Goal: Task Accomplishment & Management: Manage account settings

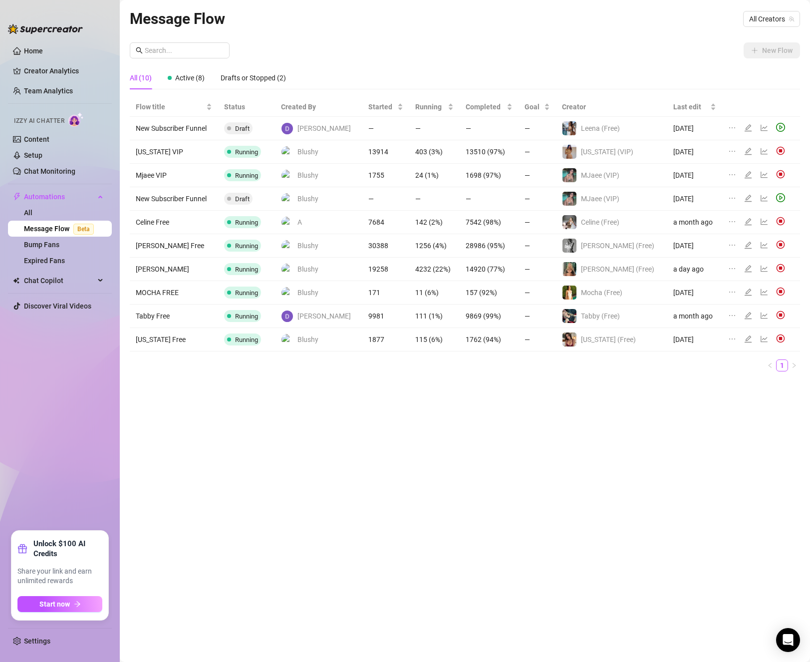
drag, startPoint x: 214, startPoint y: 469, endPoint x: 116, endPoint y: 392, distance: 125.2
click at [214, 468] on div "Message Flow All Creators New Flow All (10) Active (8) Drafts or Stopped (2) Fl…" at bounding box center [465, 319] width 671 height 625
click at [72, 69] on link "Creator Analytics" at bounding box center [64, 71] width 80 height 16
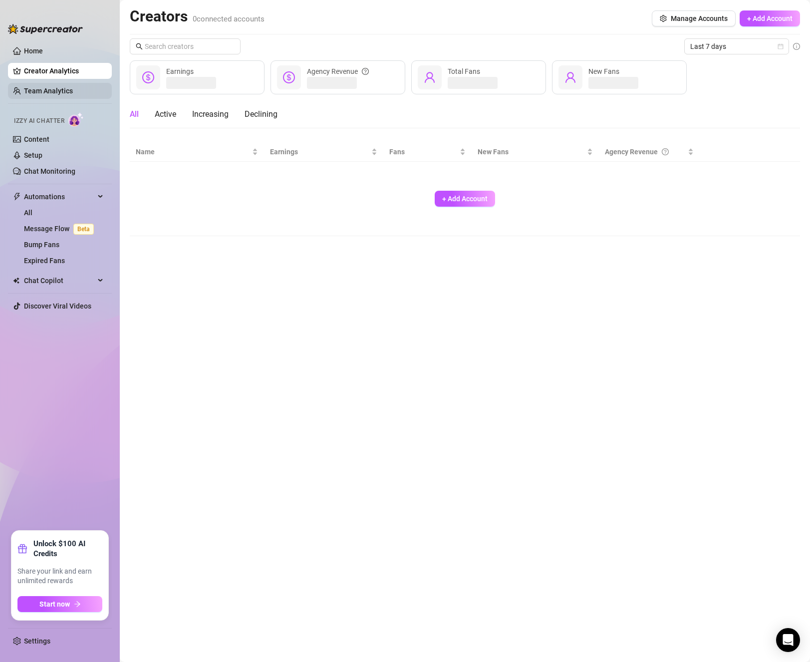
click at [72, 90] on link "Team Analytics" at bounding box center [48, 91] width 49 height 8
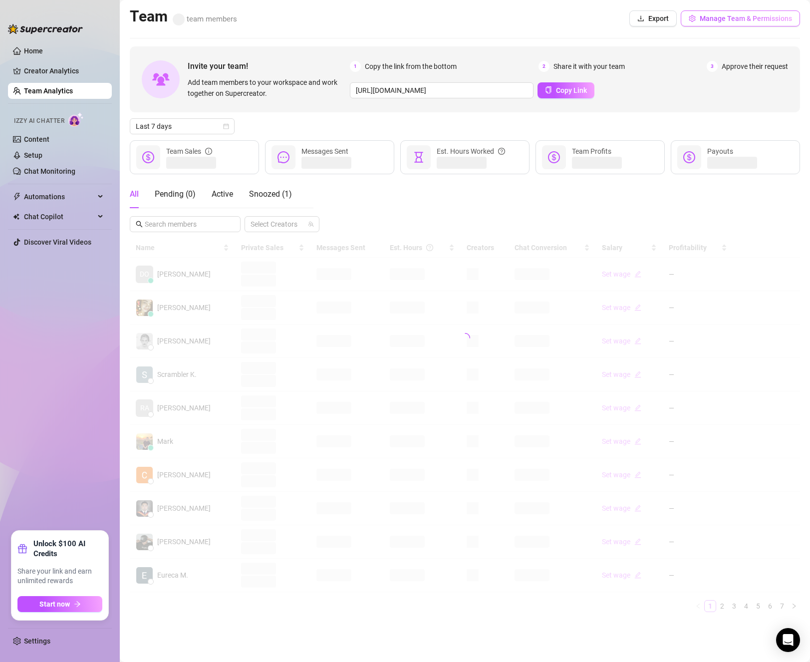
click at [697, 24] on button "Manage Team & Permissions" at bounding box center [740, 18] width 119 height 16
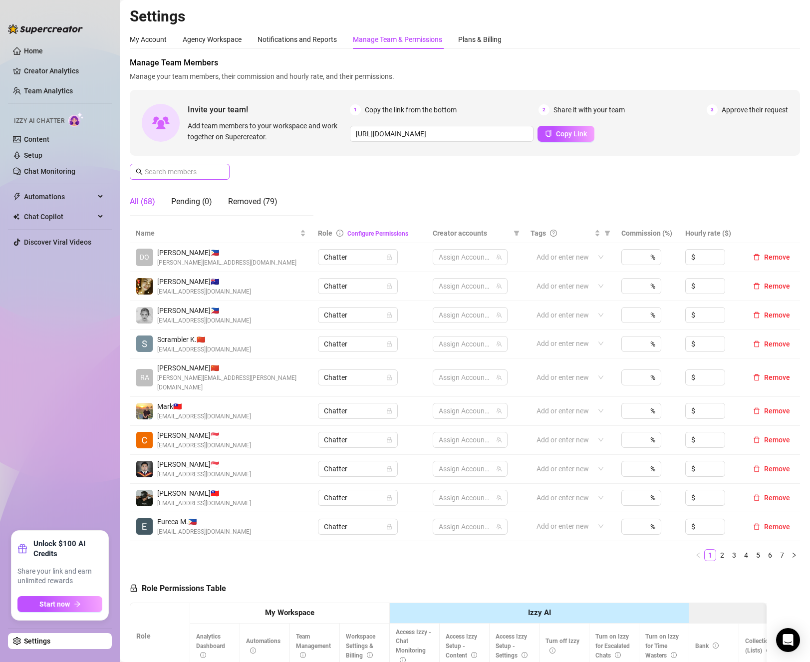
click at [217, 172] on span at bounding box center [180, 172] width 100 height 16
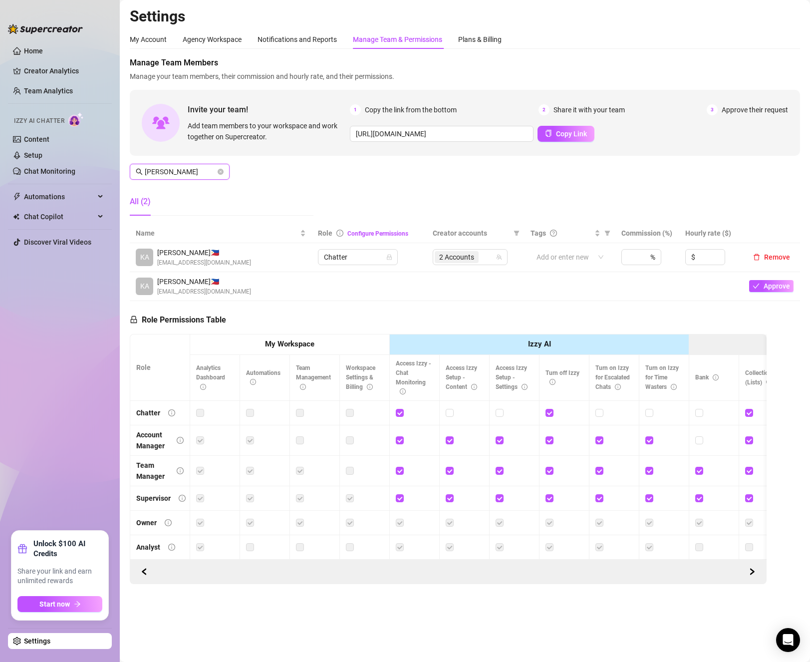
type input "[PERSON_NAME]"
click at [482, 254] on input "search" at bounding box center [482, 257] width 2 height 12
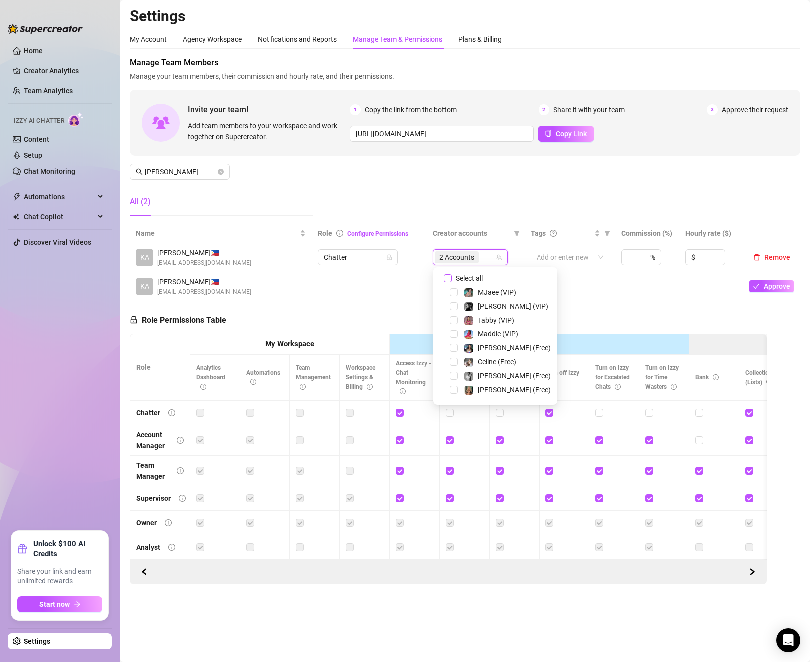
click at [451, 278] on input "Select all" at bounding box center [448, 278] width 8 height 8
checkbox input "false"
click at [455, 388] on span "Select tree node" at bounding box center [454, 390] width 8 height 8
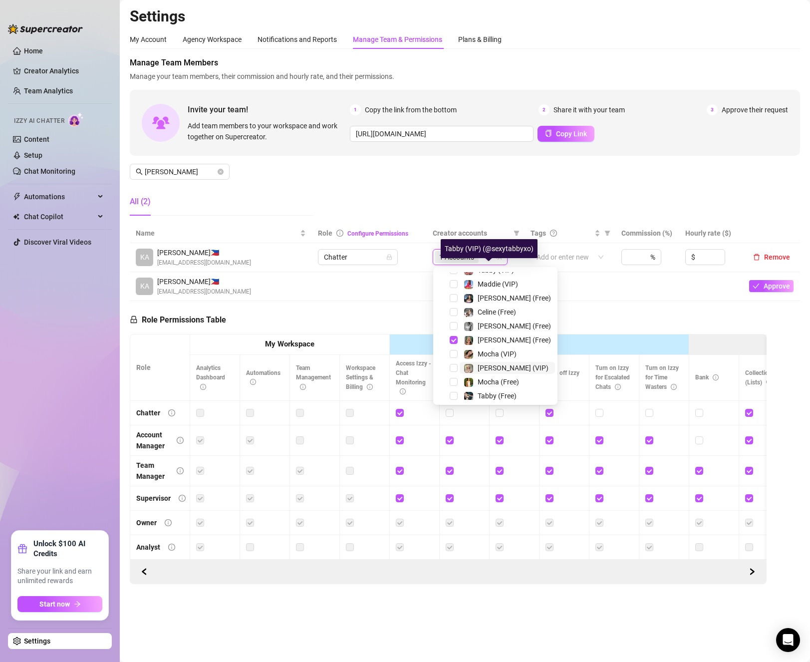
scroll to position [100, 0]
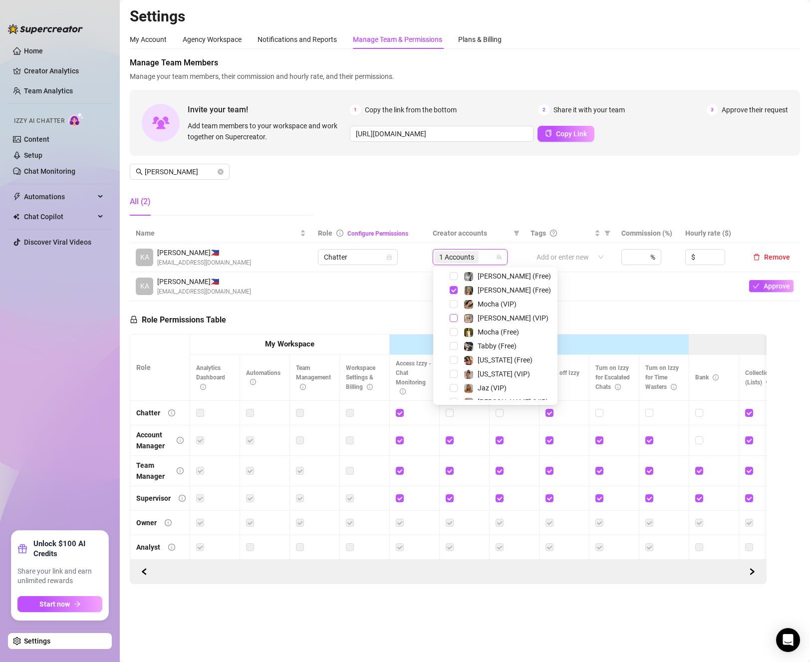
click at [454, 318] on span "Select tree node" at bounding box center [454, 318] width 8 height 8
click at [361, 291] on td at bounding box center [369, 286] width 115 height 29
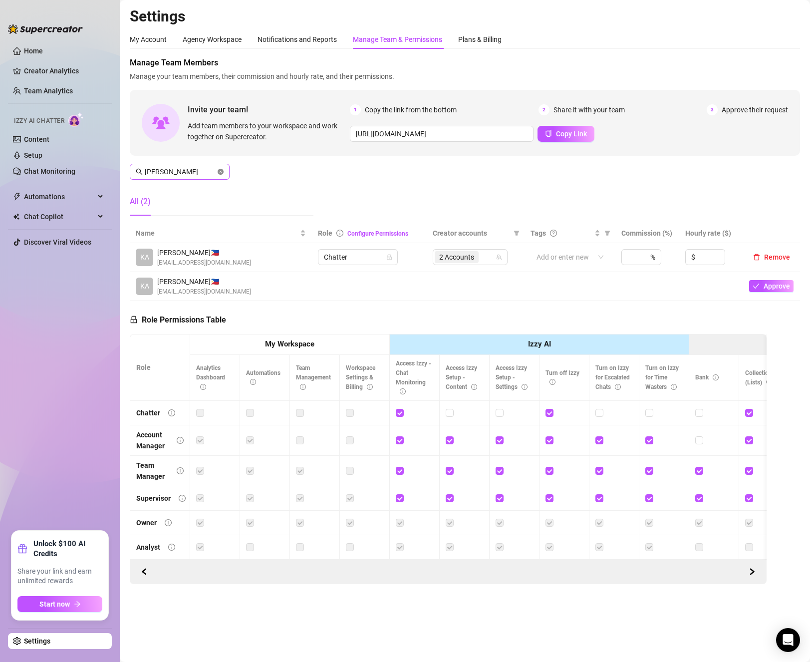
click at [222, 174] on icon "close-circle" at bounding box center [221, 172] width 6 height 6
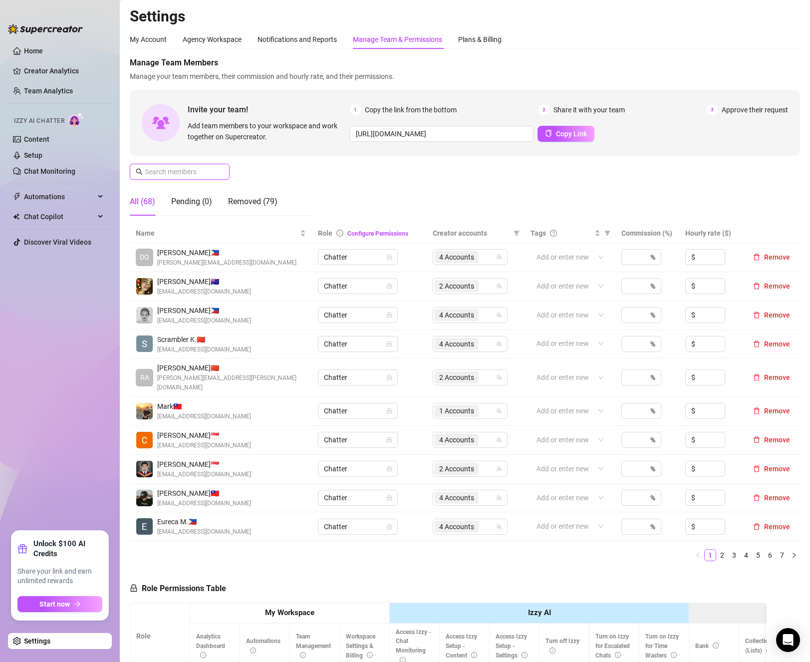
click at [199, 175] on input "text" at bounding box center [180, 171] width 71 height 11
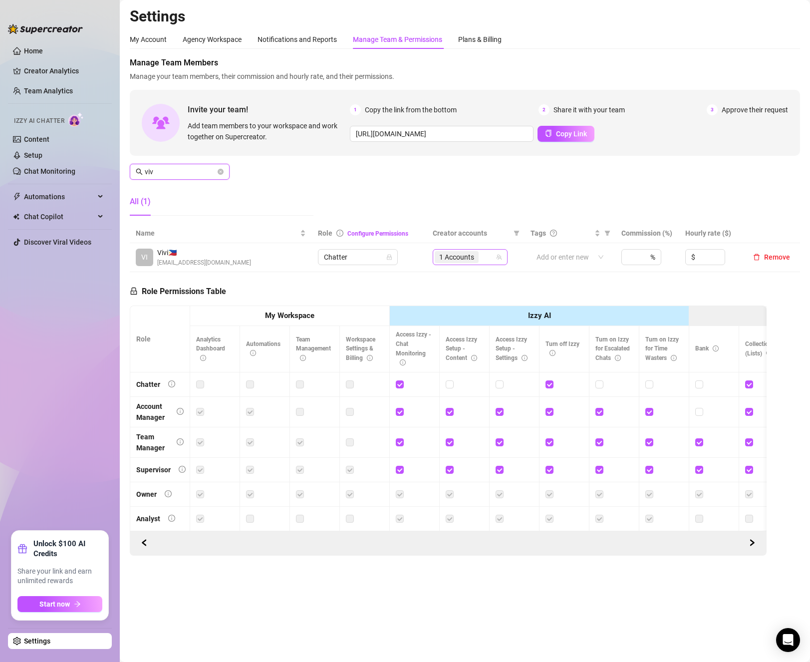
click at [491, 264] on div "1 Accounts" at bounding box center [465, 257] width 60 height 14
type input "viv"
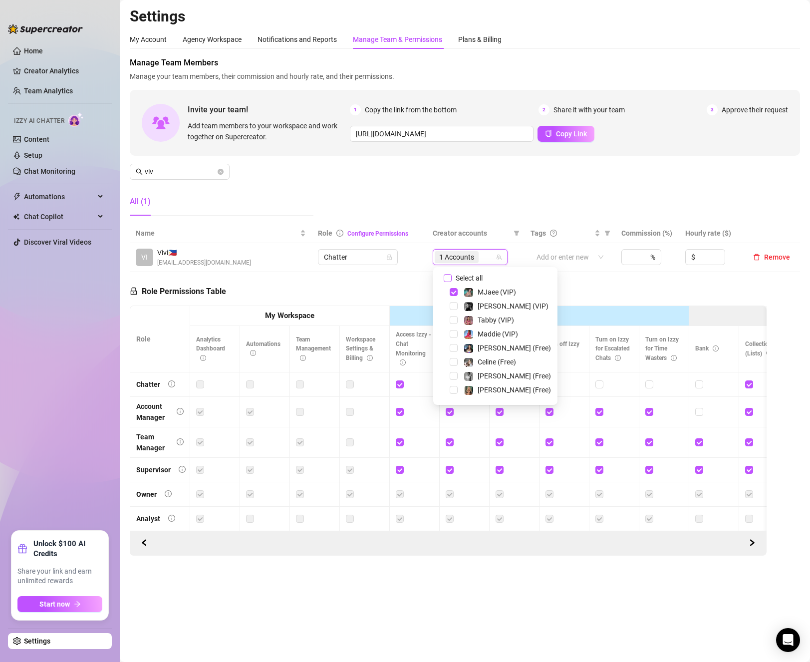
click at [446, 277] on input "Select all" at bounding box center [448, 278] width 8 height 8
checkbox input "false"
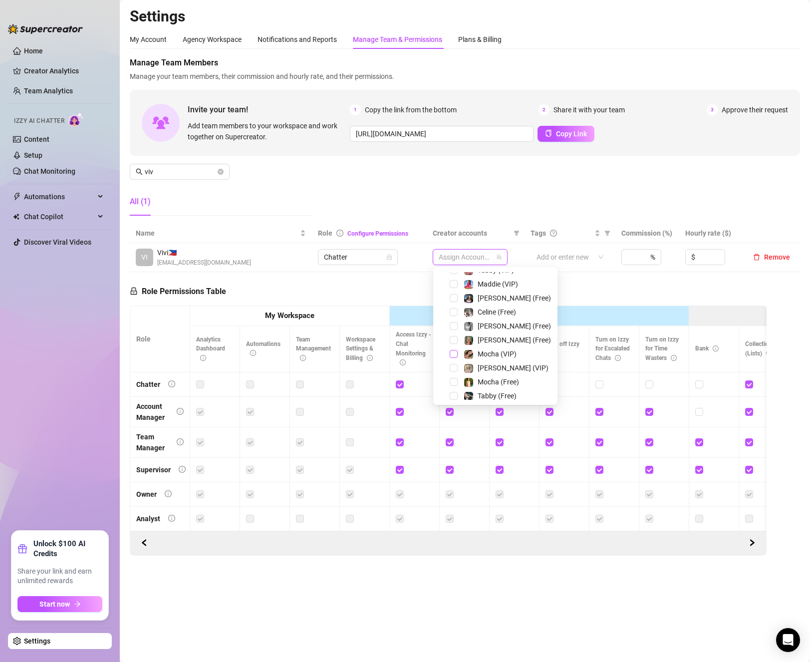
click at [452, 355] on span "Select tree node" at bounding box center [454, 354] width 8 height 8
click at [455, 385] on span "Select tree node" at bounding box center [454, 382] width 8 height 8
click at [452, 330] on div "[PERSON_NAME] (Free)" at bounding box center [495, 326] width 119 height 12
click at [452, 330] on span "Select tree node" at bounding box center [454, 326] width 8 height 8
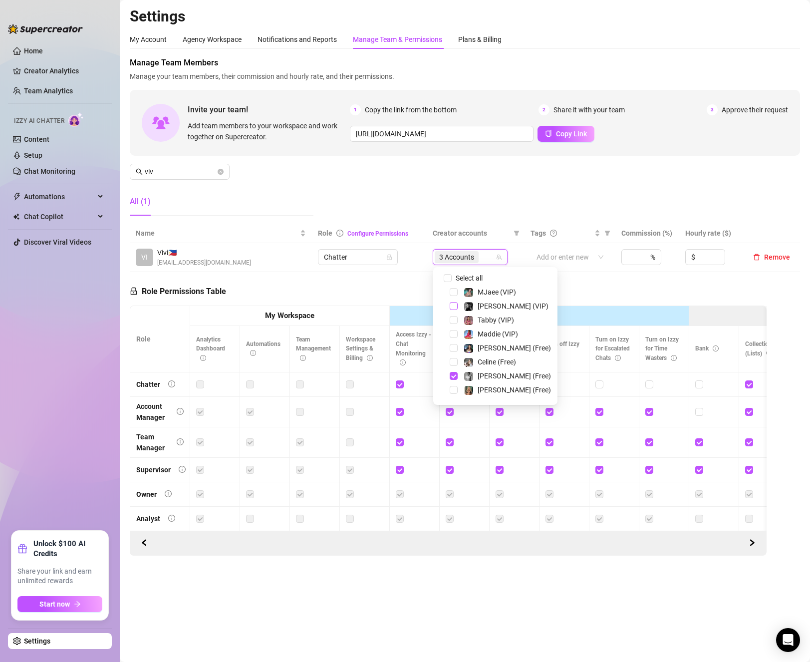
click at [450, 304] on span "Select tree node" at bounding box center [454, 306] width 8 height 8
click at [391, 277] on div "Role Permissions Table Role My Workspace Izzy AI OnlyFans Side Menu OnlyFans Ch…" at bounding box center [448, 414] width 637 height 284
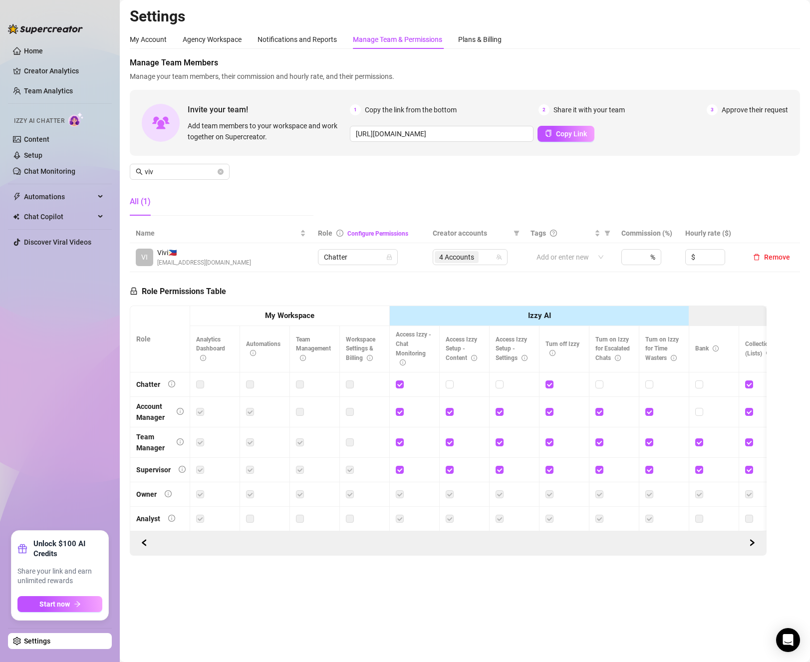
drag, startPoint x: 222, startPoint y: 172, endPoint x: 782, endPoint y: 661, distance: 743.5
click at [222, 173] on icon "close-circle" at bounding box center [221, 172] width 6 height 6
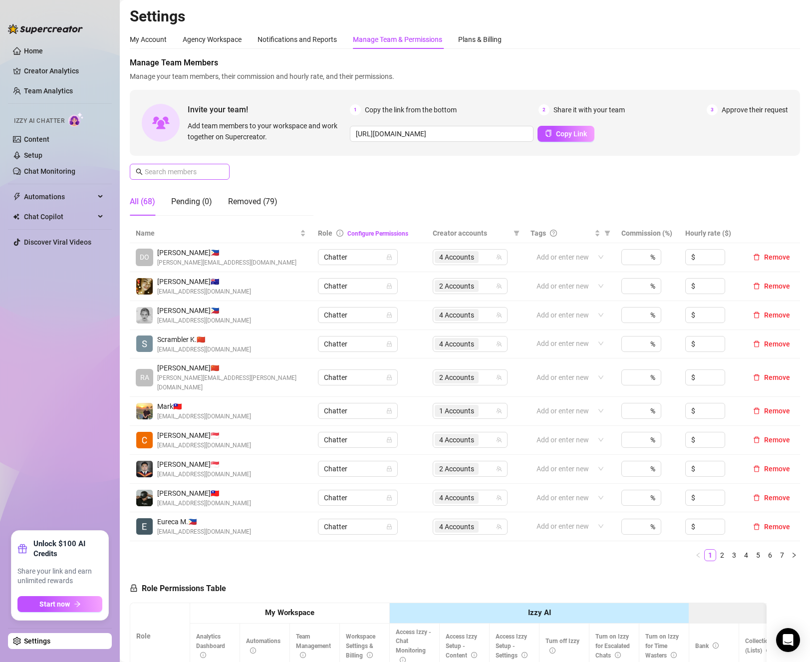
click at [217, 173] on span at bounding box center [180, 172] width 100 height 16
type input "e"
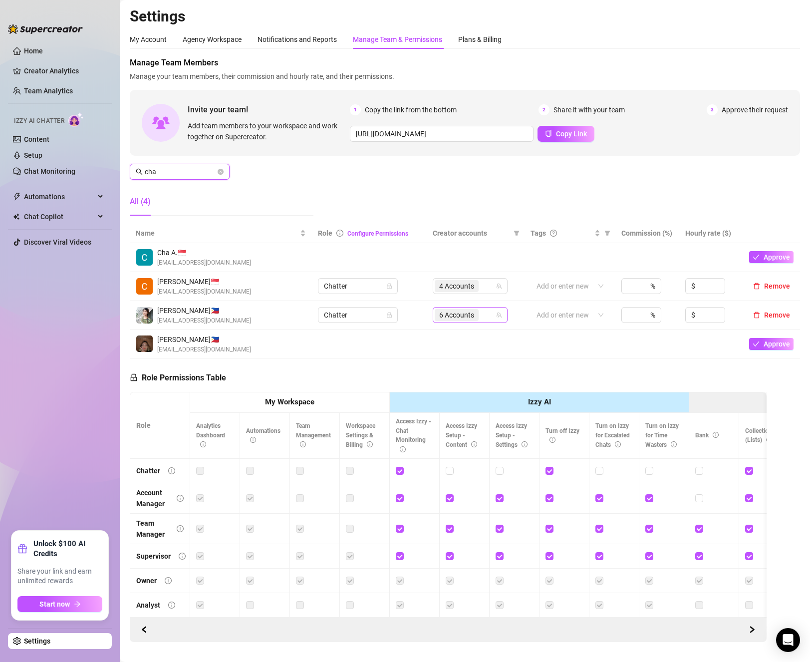
type input "cha"
click at [481, 321] on input "search" at bounding box center [482, 315] width 2 height 12
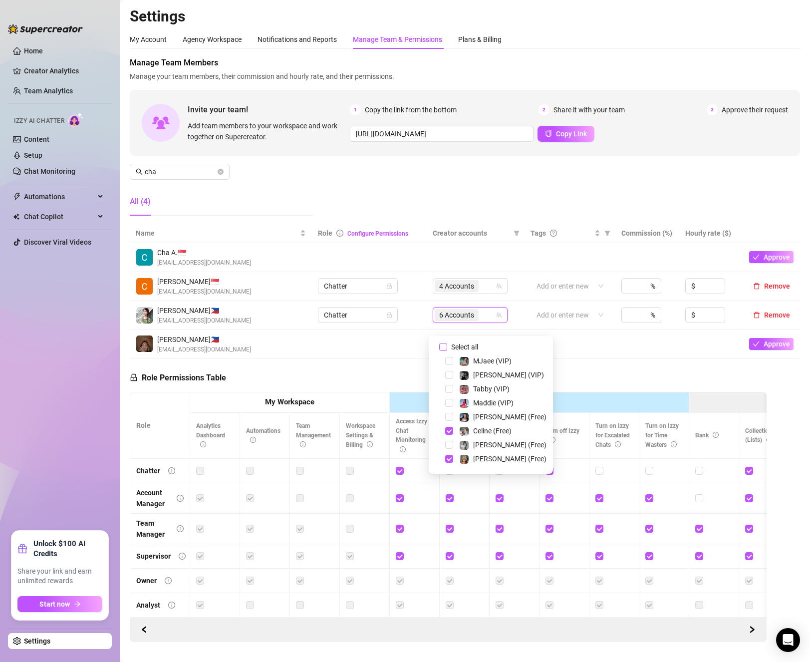
click at [448, 351] on span "Select all" at bounding box center [464, 347] width 35 height 11
click at [447, 351] on input "Select all" at bounding box center [443, 347] width 8 height 8
click at [448, 351] on span "Select all" at bounding box center [464, 347] width 35 height 11
click at [447, 351] on input "Select all" at bounding box center [443, 347] width 8 height 8
checkbox input "false"
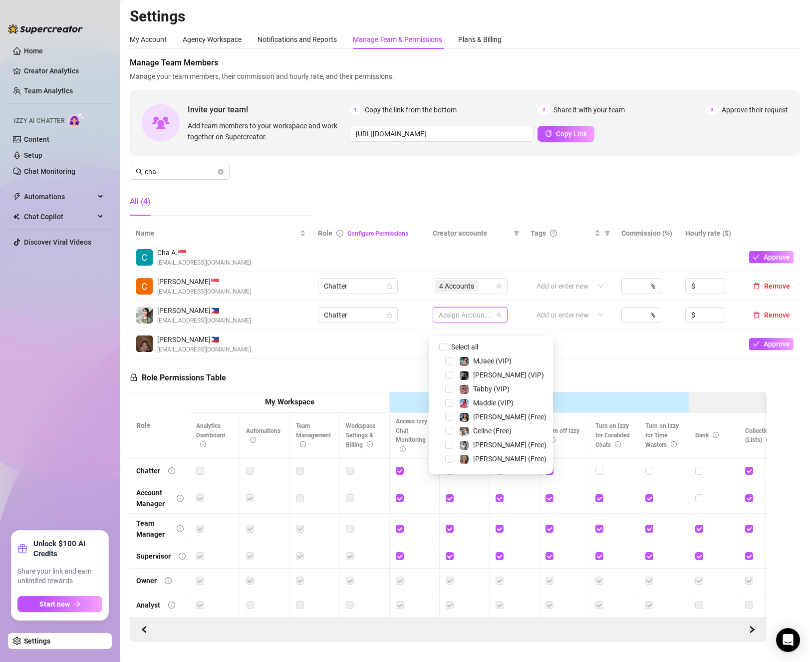
scroll to position [100, 0]
click at [446, 387] on span "Select tree node" at bounding box center [449, 387] width 8 height 8
click at [450, 359] on span "Select tree node" at bounding box center [449, 359] width 8 height 8
click at [448, 414] on span "Select tree node" at bounding box center [449, 415] width 8 height 8
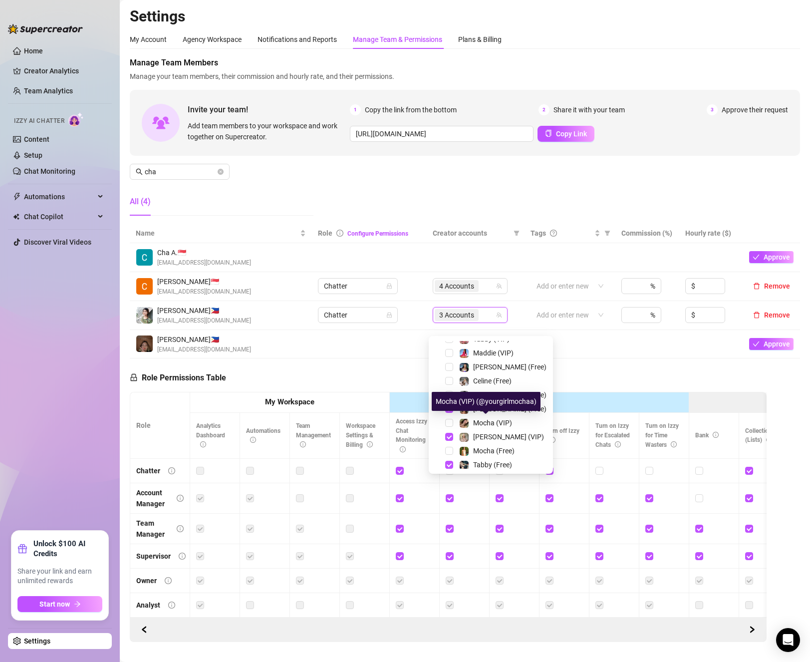
scroll to position [0, 0]
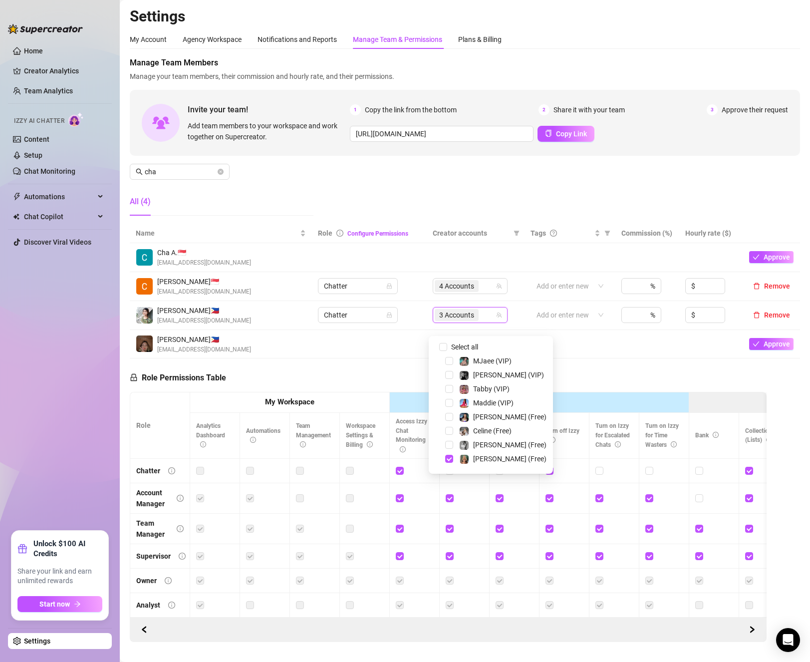
click at [444, 389] on div "Tabby (VIP)" at bounding box center [490, 389] width 119 height 12
click at [446, 390] on span "Select tree node" at bounding box center [449, 389] width 8 height 8
click at [359, 354] on td at bounding box center [369, 344] width 115 height 29
